Goal: Information Seeking & Learning: Learn about a topic

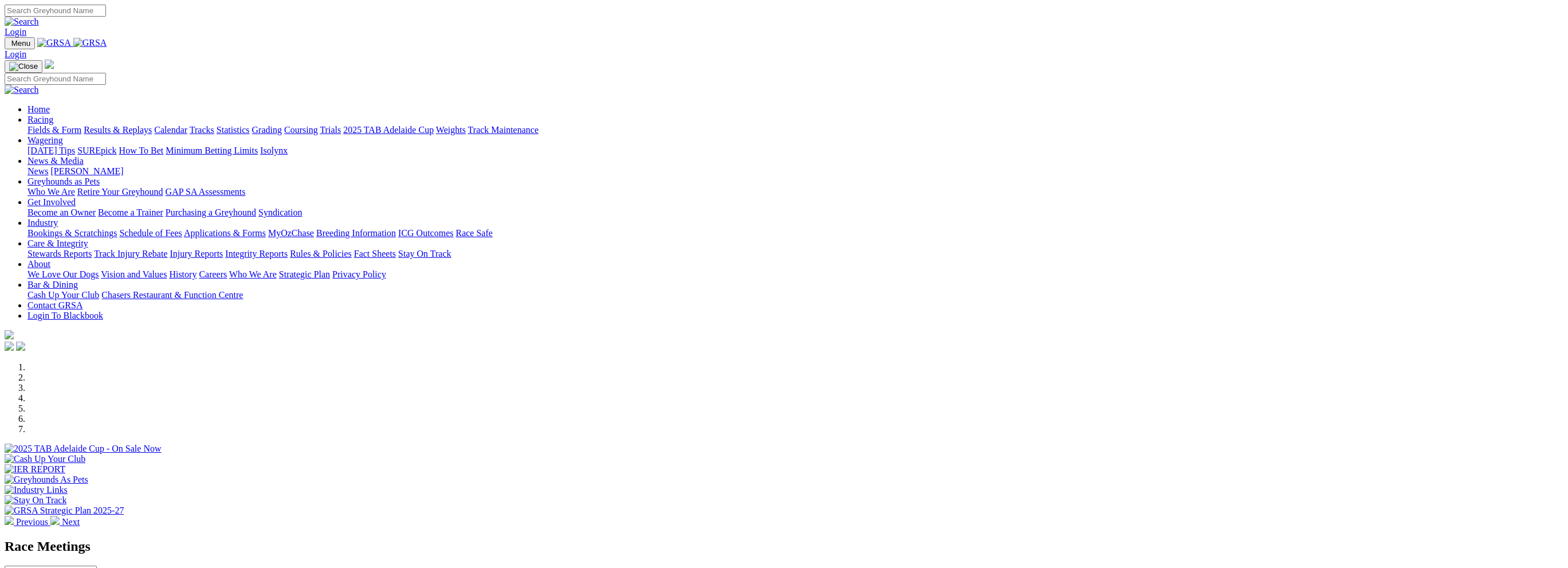
scroll to position [230, 0]
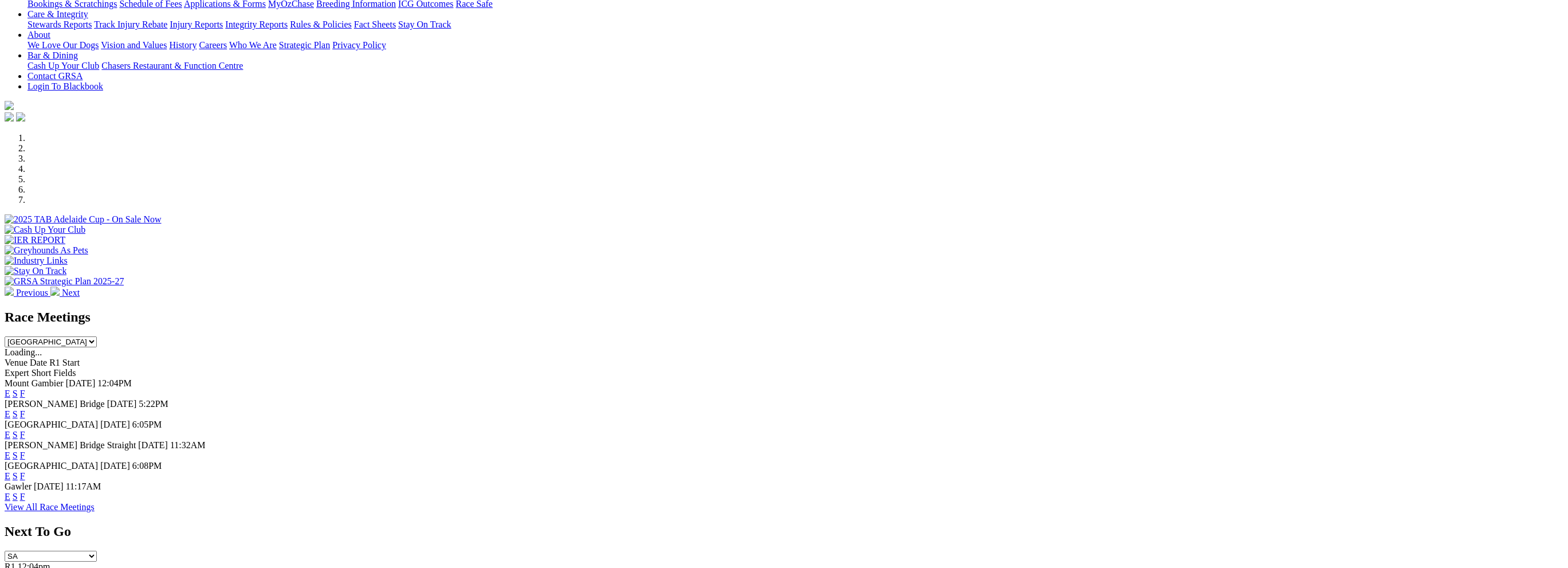
click at [25, 471] on link "F" at bounding box center [22, 476] width 5 height 10
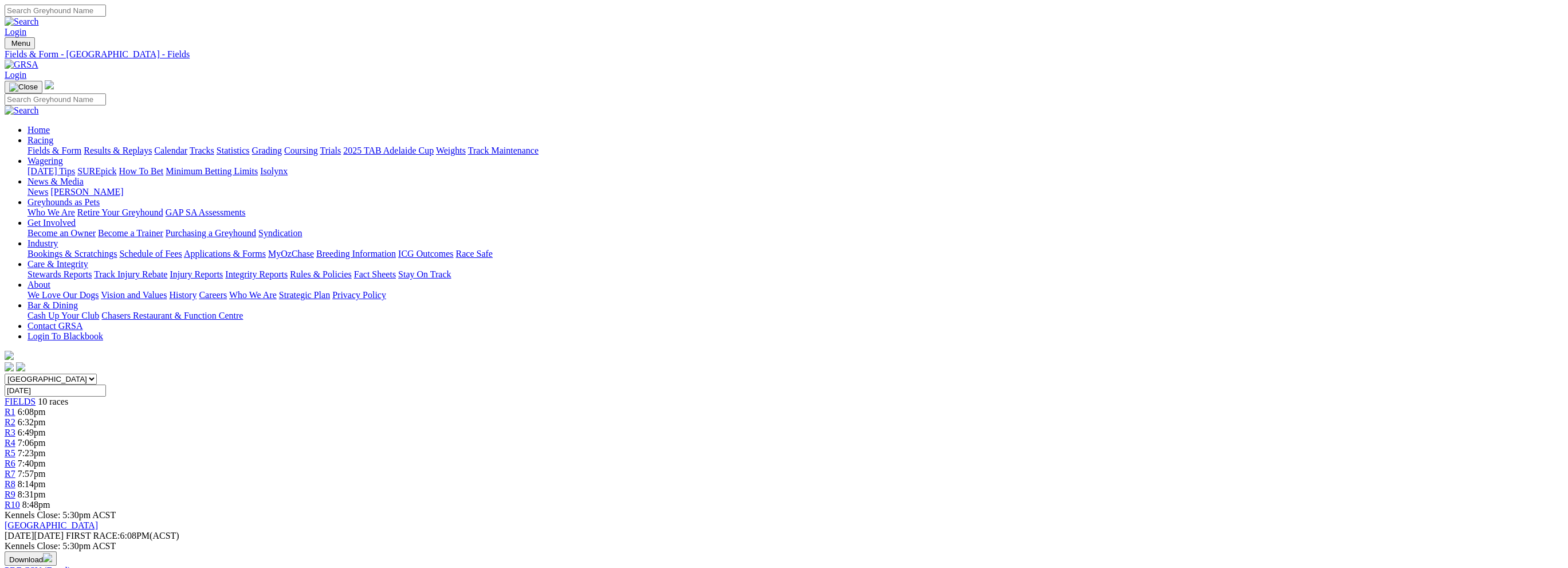
click at [81, 145] on link "Fields & Form" at bounding box center [54, 150] width 54 height 10
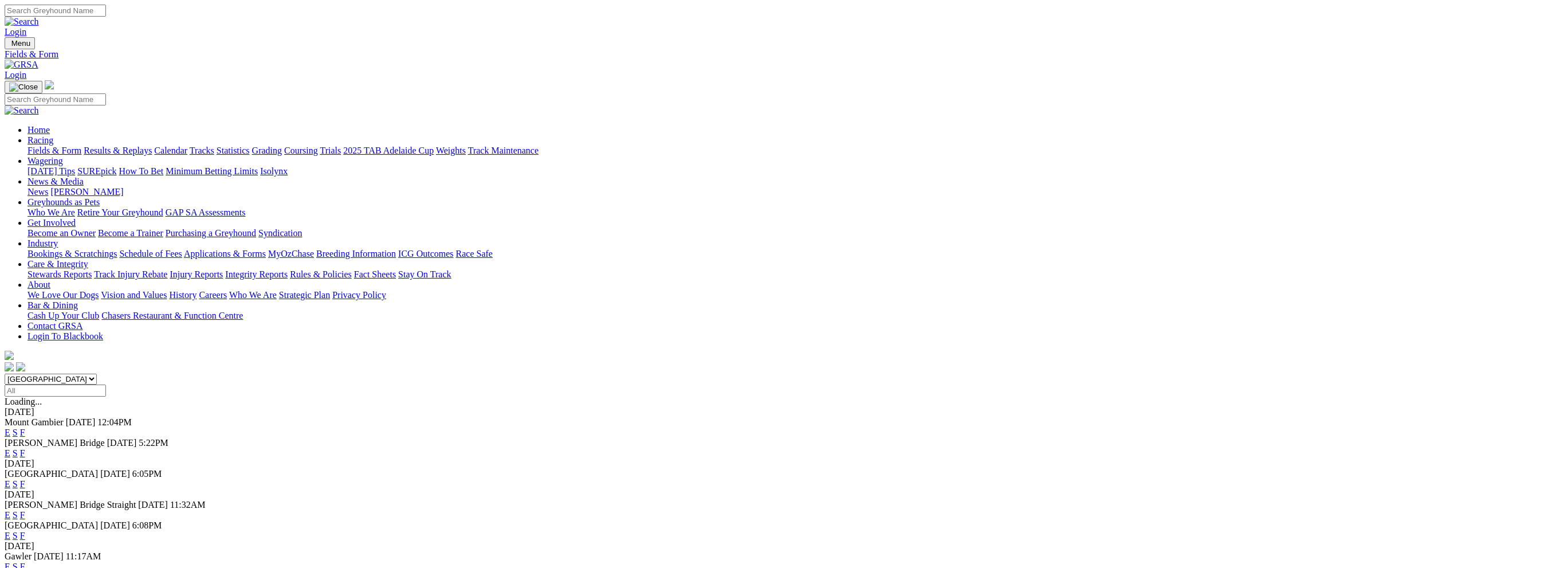
click at [25, 428] on link "F" at bounding box center [22, 432] width 5 height 10
click at [25, 531] on link "F" at bounding box center [22, 535] width 5 height 10
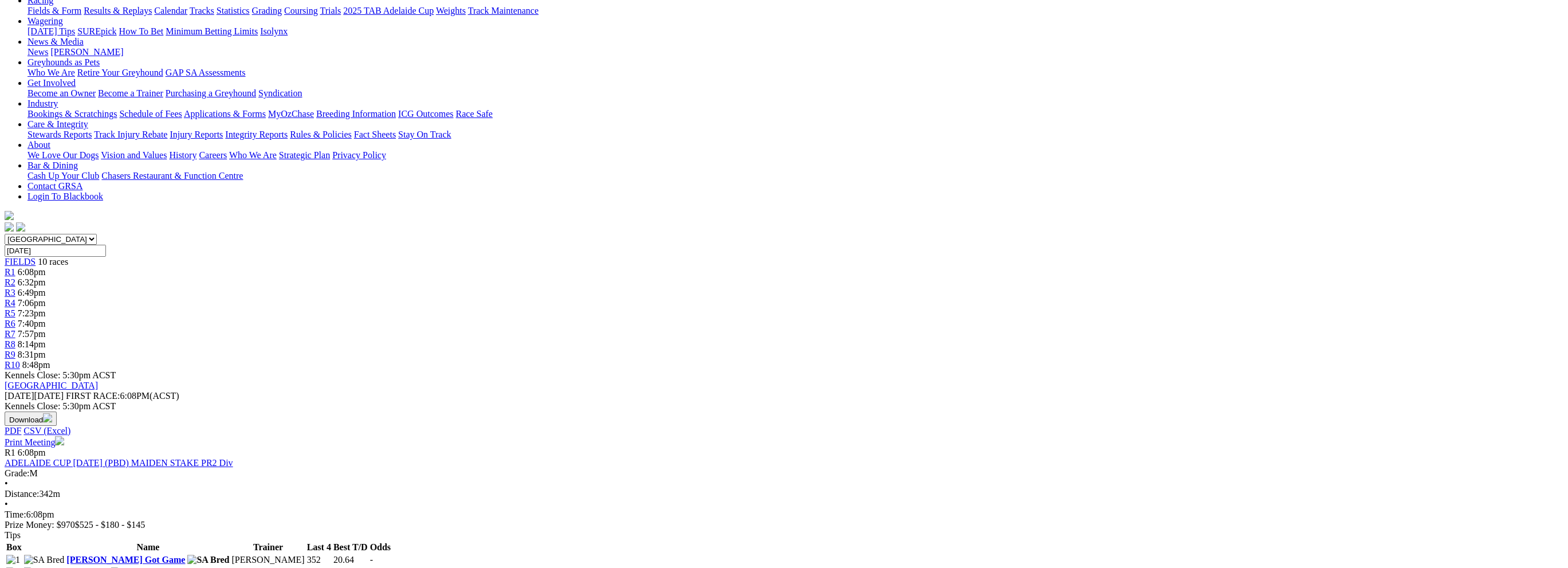
scroll to position [115, 0]
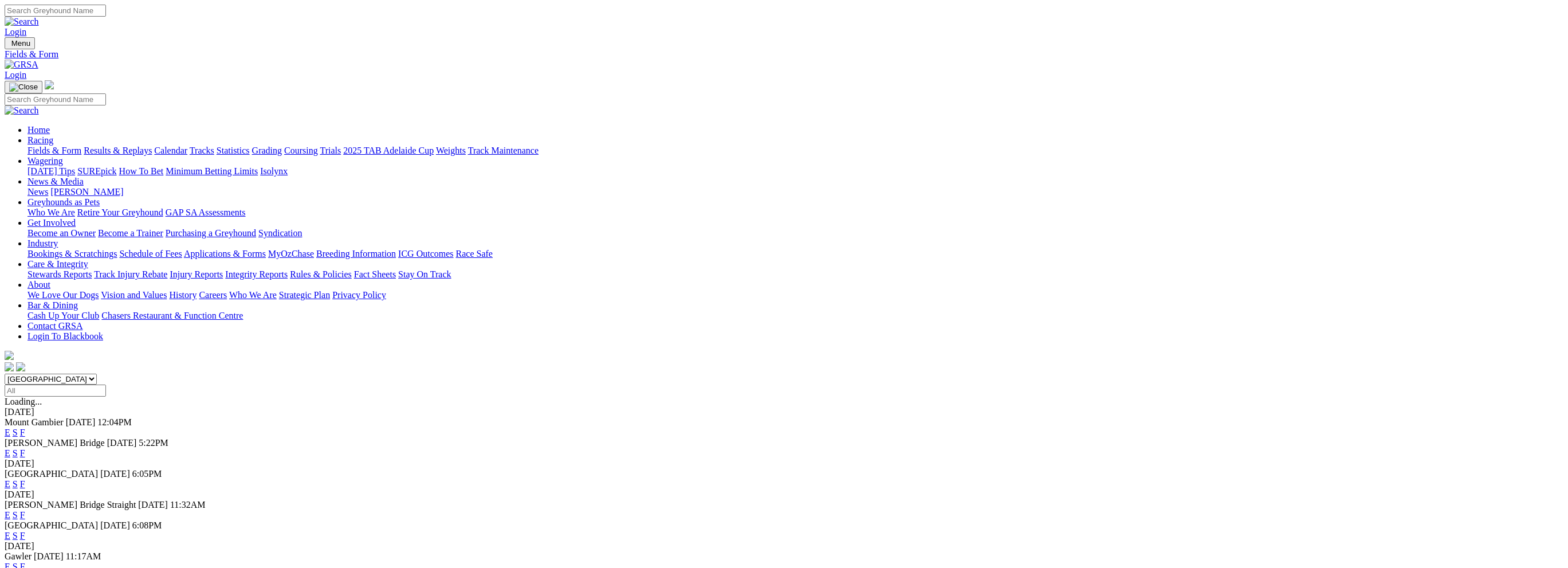
click at [25, 479] on link "F" at bounding box center [22, 484] width 5 height 10
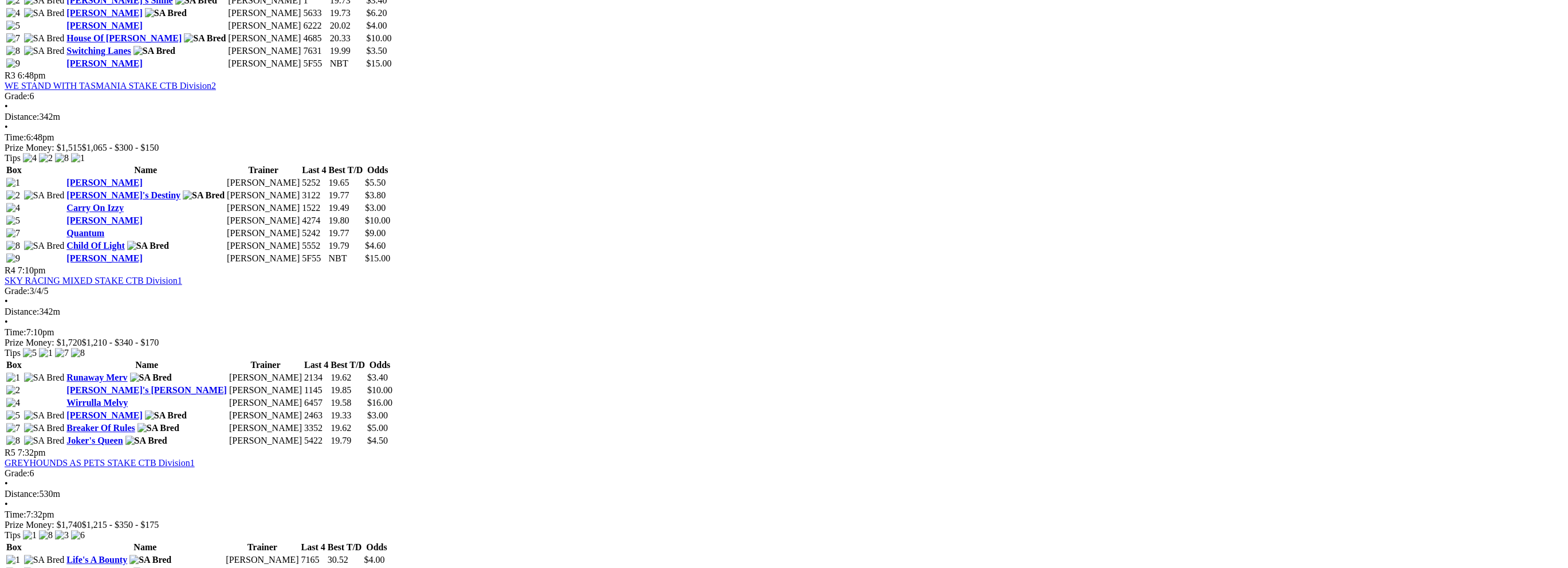
scroll to position [917, 0]
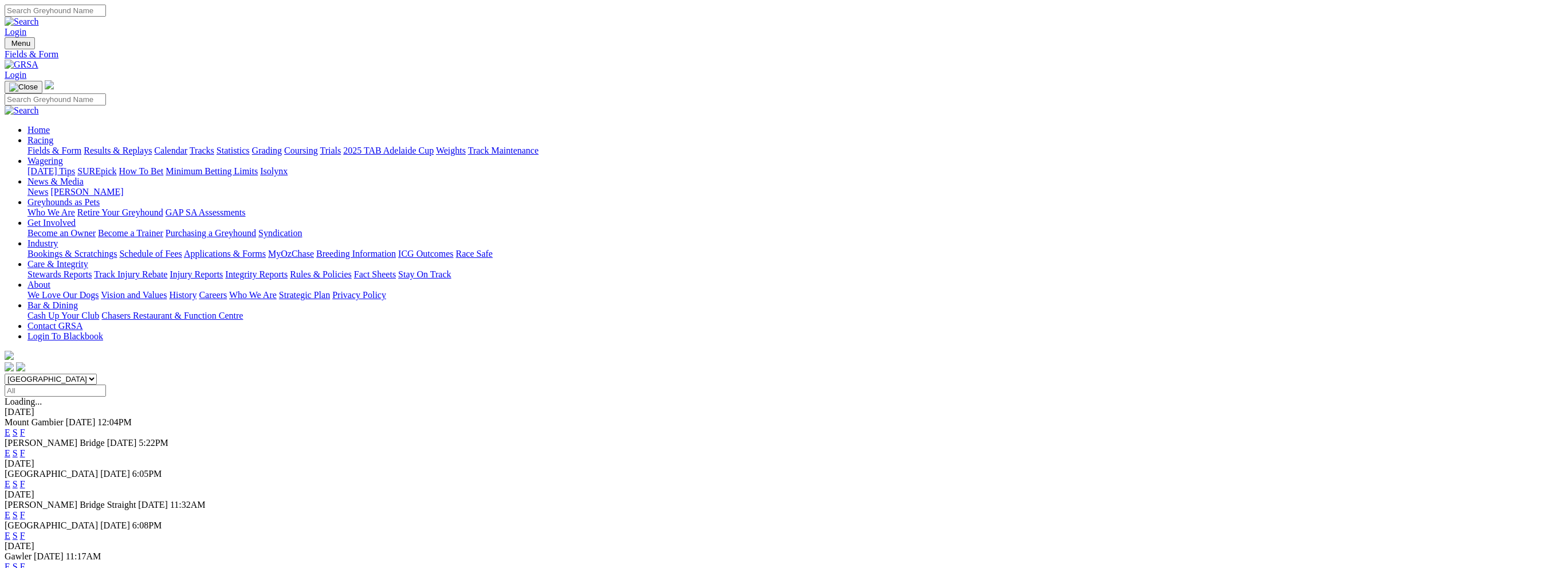
click at [25, 448] on link "F" at bounding box center [22, 452] width 5 height 10
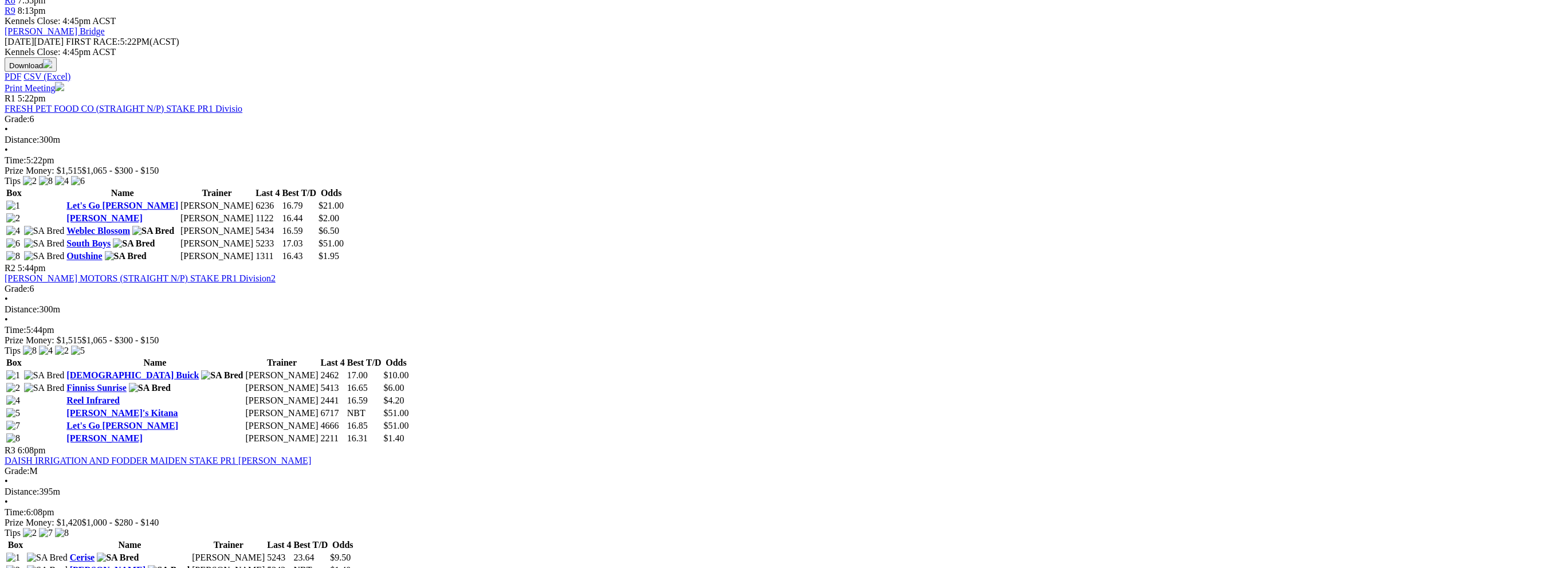
scroll to position [458, 0]
